Goal: Transaction & Acquisition: Book appointment/travel/reservation

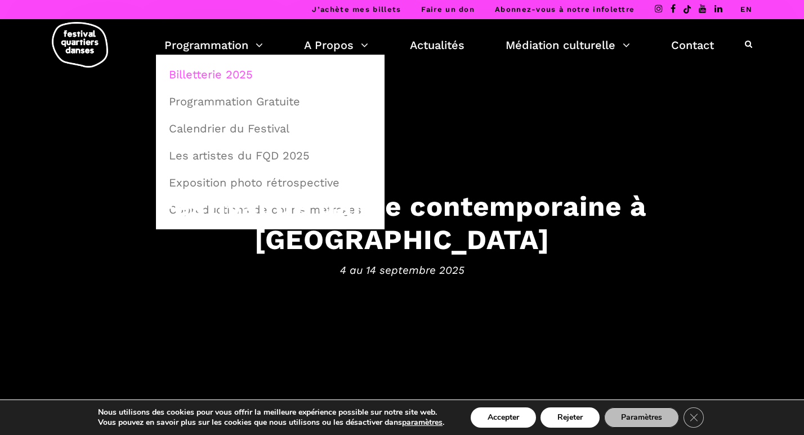
click at [223, 72] on link "Billetterie 2025" at bounding box center [270, 74] width 216 height 26
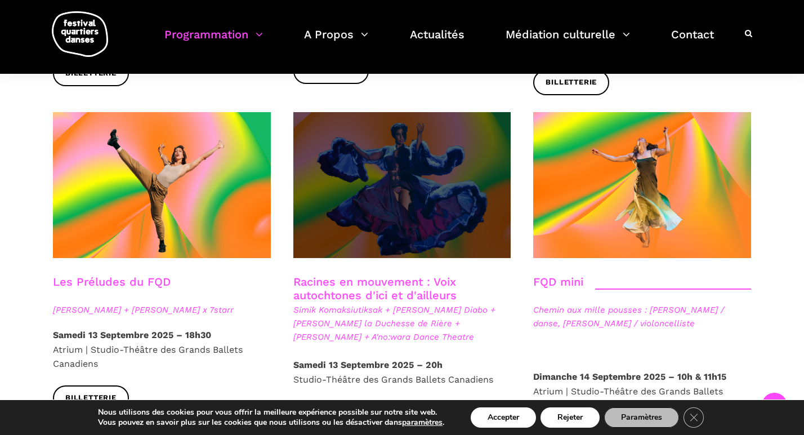
scroll to position [1627, 0]
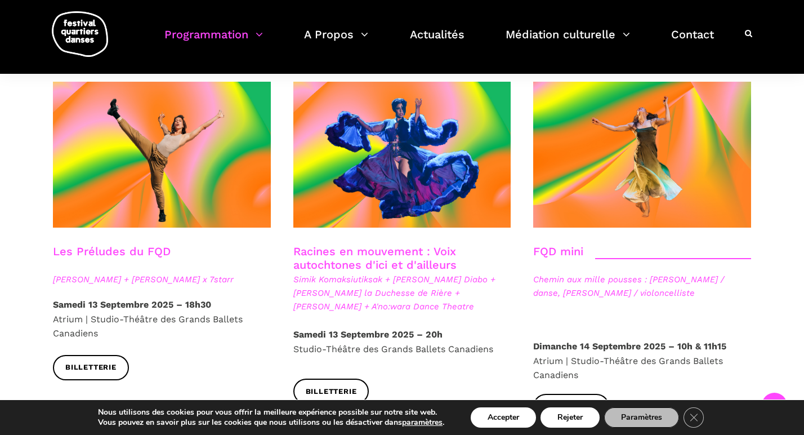
click at [194, 299] on strong "Samedi 13 Septembre 2025 – 18h30" at bounding box center [132, 304] width 158 height 11
click at [159, 244] on link "Les Préludes du FQD" at bounding box center [112, 251] width 118 height 14
click at [132, 299] on strong "Samedi 13 Septembre 2025 – 18h30" at bounding box center [132, 304] width 158 height 11
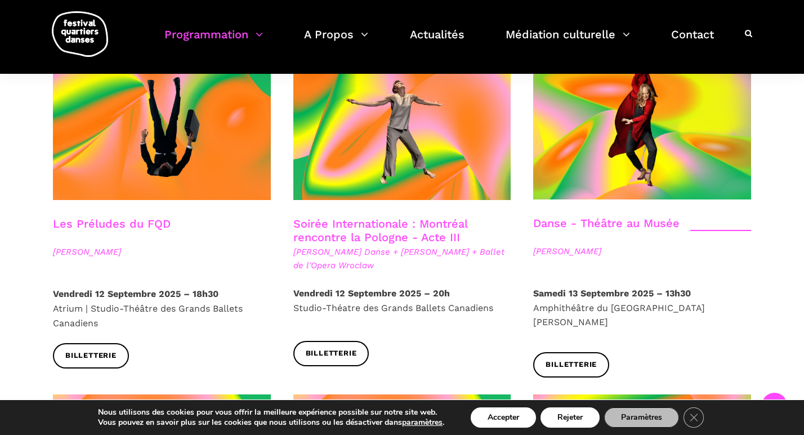
scroll to position [1299, 0]
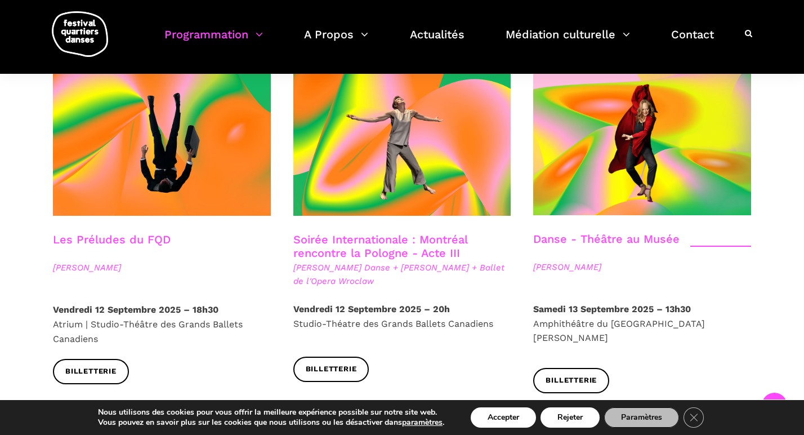
click at [405, 232] on link "Soirée Internationale : Montréal rencontre la Pologne - Acte III" at bounding box center [380, 245] width 174 height 27
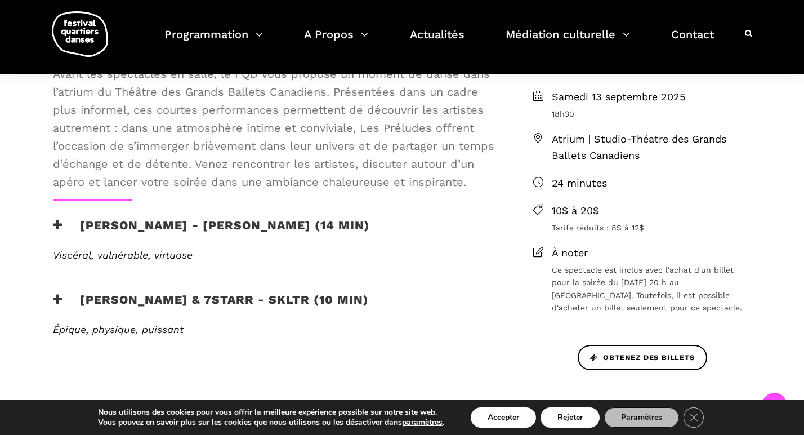
scroll to position [340, 0]
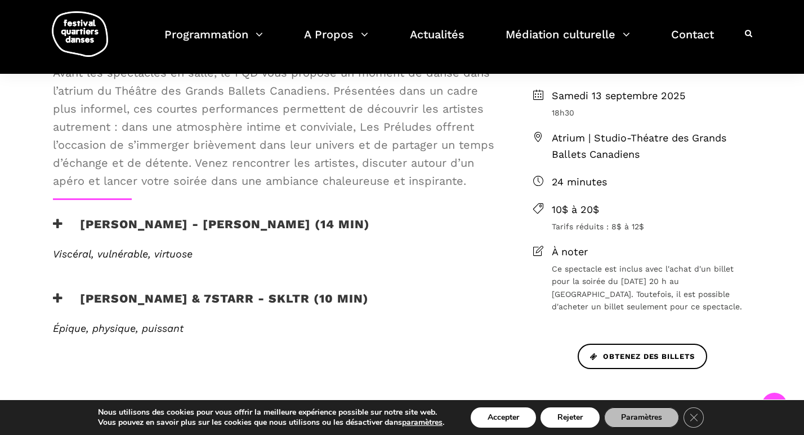
click at [306, 296] on h3 "[PERSON_NAME] & 7starr - SKLTR (10 min)" at bounding box center [211, 305] width 316 height 28
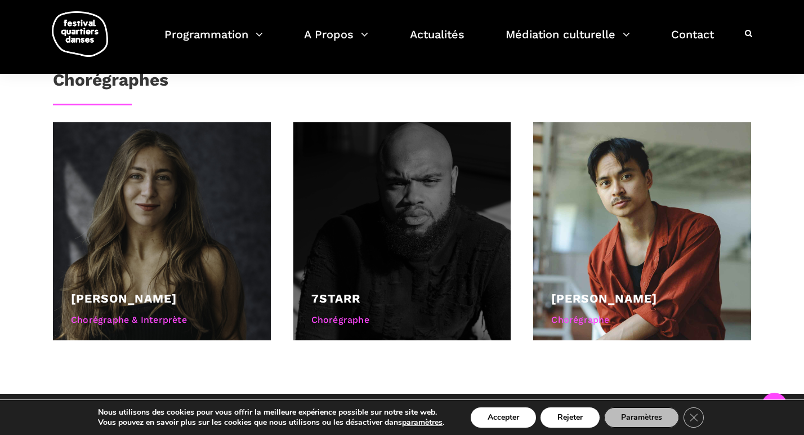
scroll to position [796, 0]
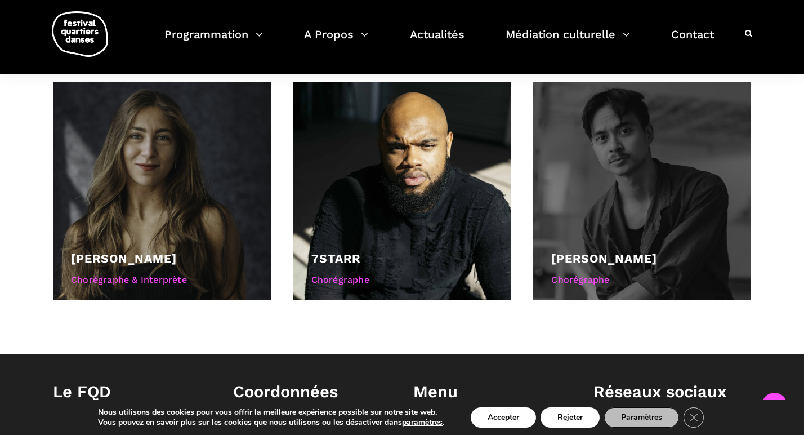
click at [669, 214] on div at bounding box center [642, 191] width 218 height 218
click at [629, 252] on link "[PERSON_NAME]" at bounding box center [604, 258] width 106 height 14
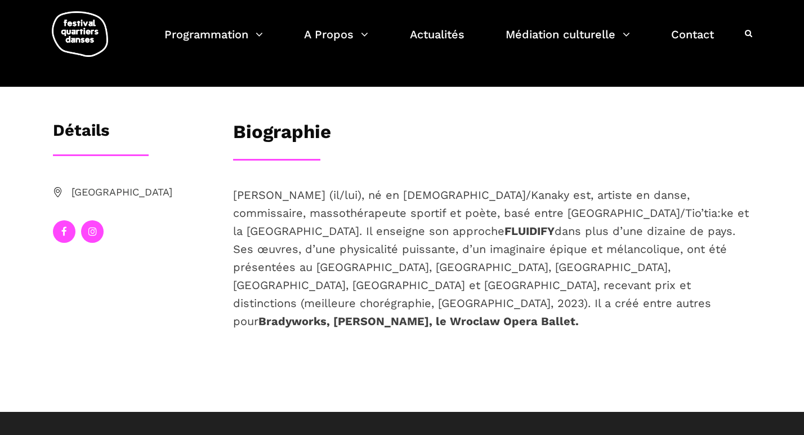
scroll to position [176, 0]
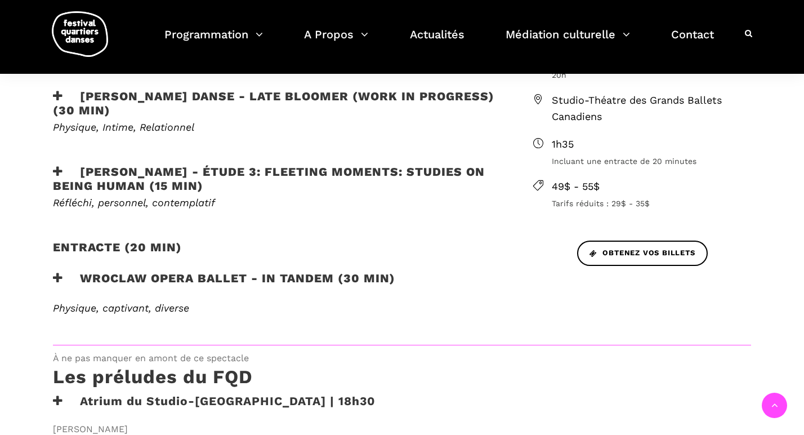
scroll to position [423, 0]
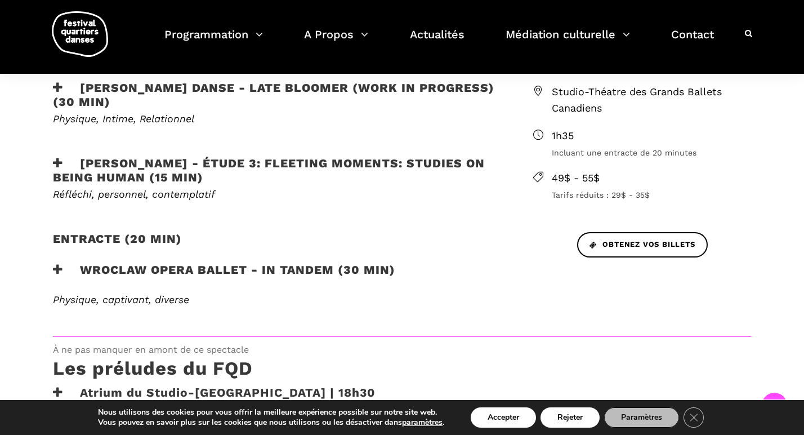
click at [218, 267] on h3 "Wroclaw Opera Ballet - In Tandem (30 min)" at bounding box center [224, 276] width 342 height 28
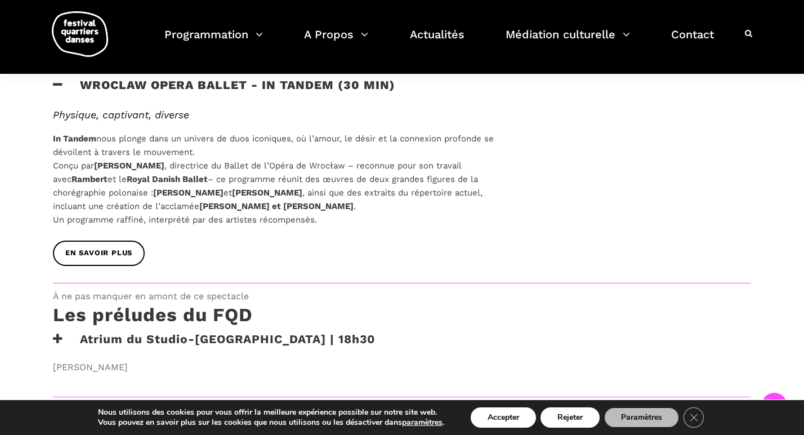
scroll to position [529, 0]
